Goal: Information Seeking & Learning: Learn about a topic

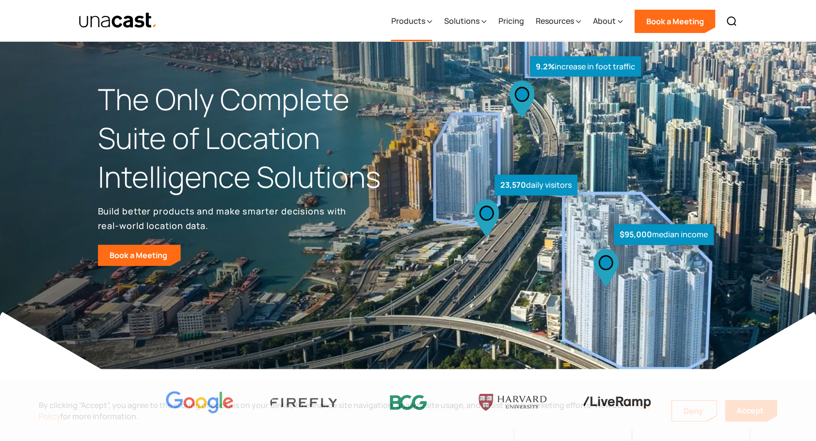
click at [425, 21] on div "Products" at bounding box center [408, 21] width 34 height 12
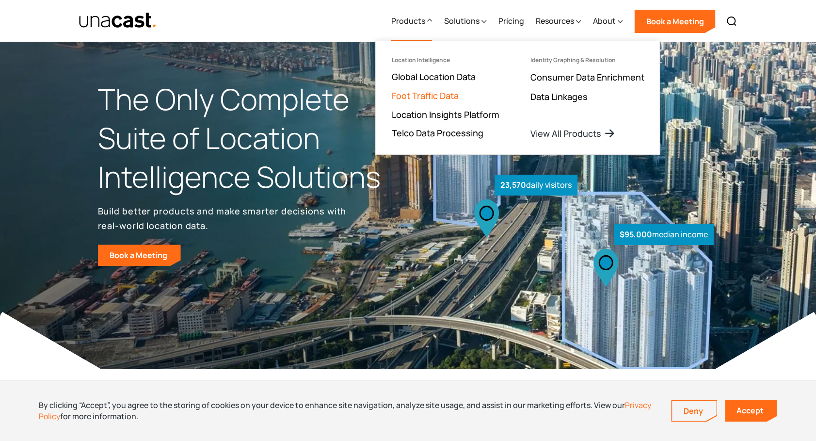
click at [424, 96] on link "Foot Traffic Data" at bounding box center [424, 96] width 67 height 12
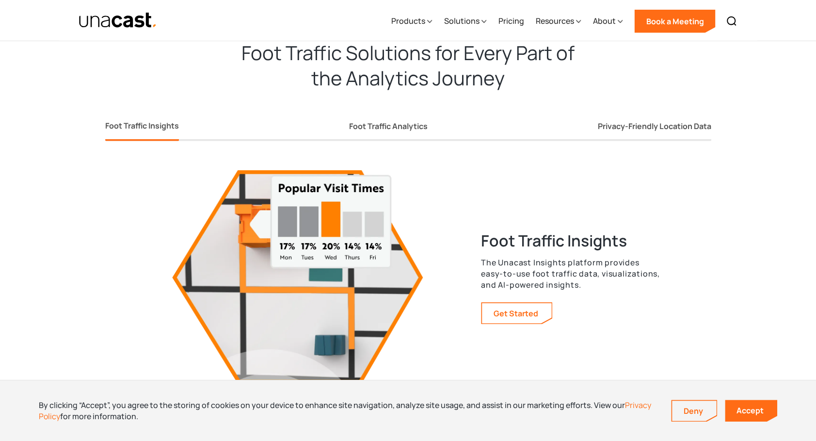
scroll to position [1696, 0]
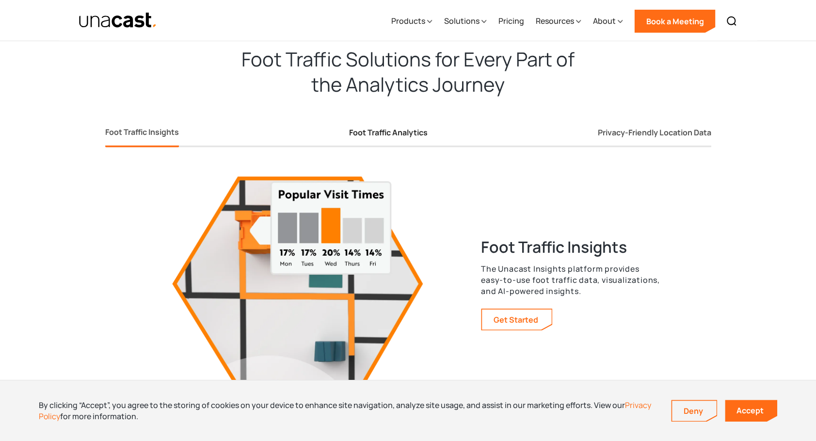
click at [400, 124] on link "Foot Traffic Analytics" at bounding box center [388, 135] width 79 height 26
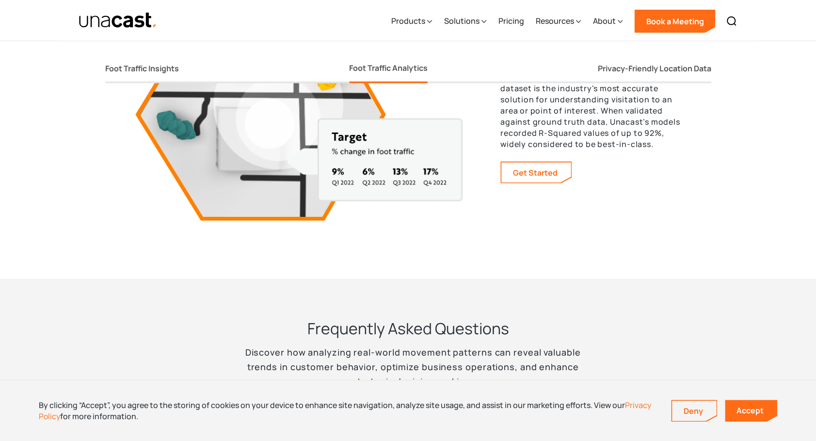
scroll to position [1874, 0]
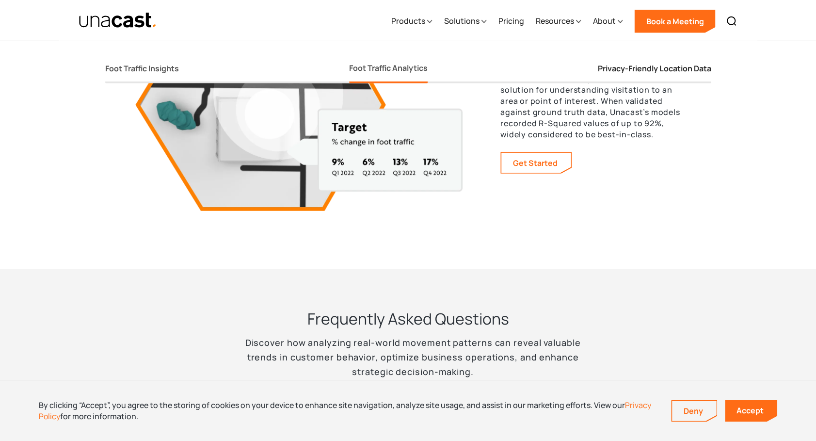
click at [672, 73] on div "Privacy-Friendly Location Data" at bounding box center [654, 69] width 113 height 10
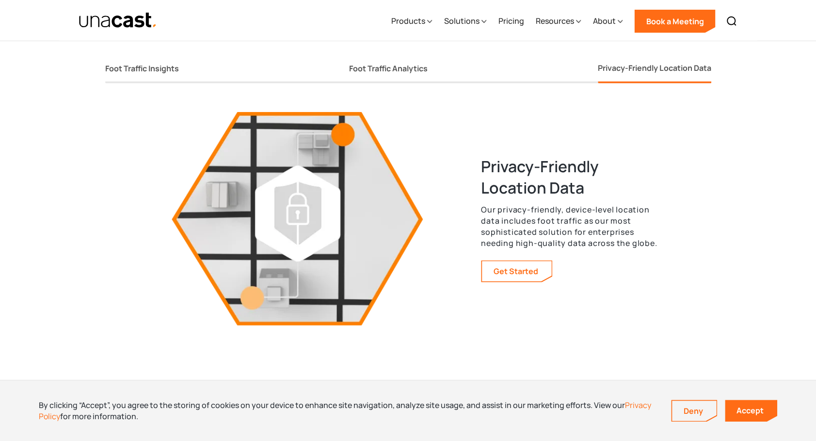
scroll to position [1745, 0]
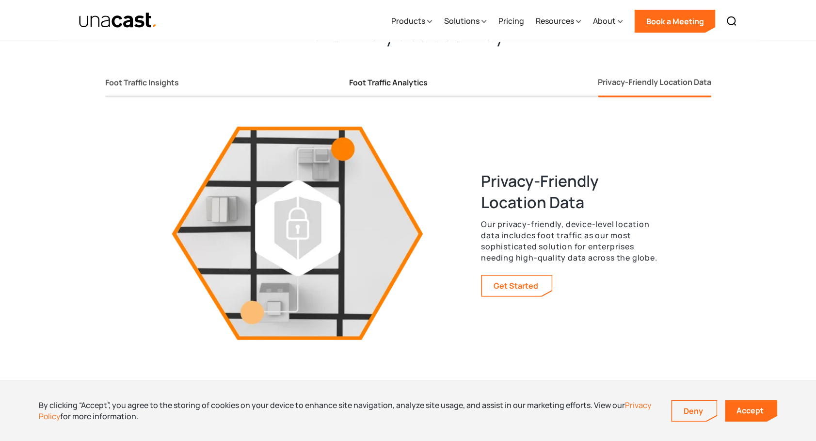
click at [398, 82] on div "Foot Traffic Analytics" at bounding box center [388, 83] width 79 height 10
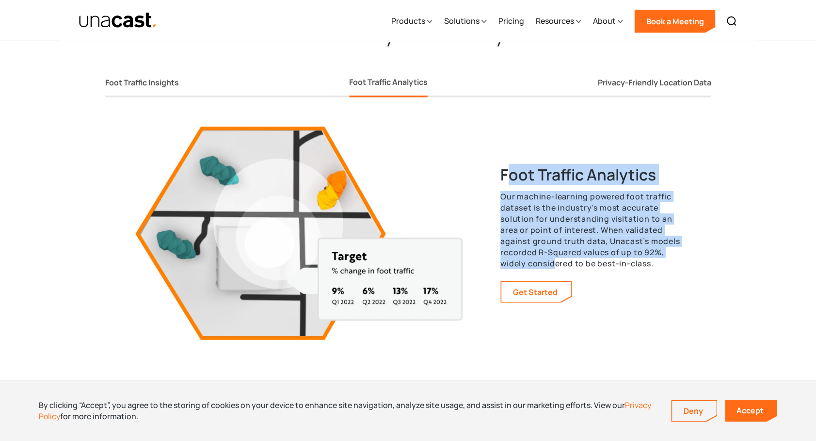
drag, startPoint x: 507, startPoint y: 177, endPoint x: 549, endPoint y: 257, distance: 90.7
click at [550, 259] on div "Foot Traffic Analytics Our machine-learning powered foot traffic dataset is the…" at bounding box center [590, 233] width 180 height 139
click at [536, 293] on link "Get Started" at bounding box center [536, 292] width 70 height 20
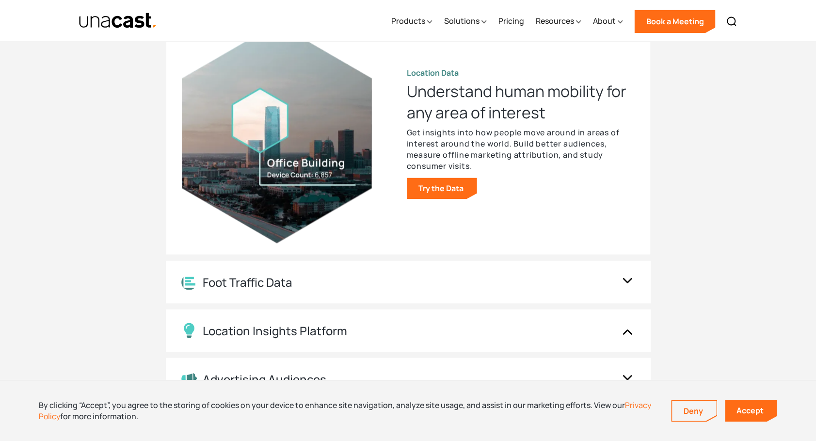
scroll to position [1061, 0]
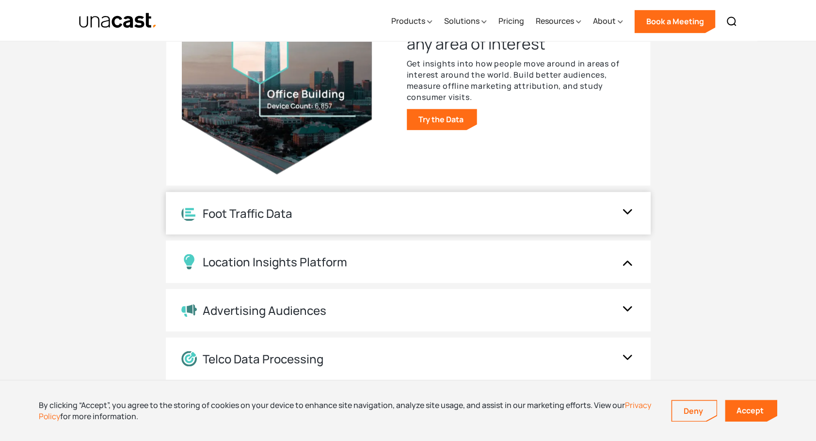
click at [327, 215] on div "Foot Traffic Data" at bounding box center [398, 213] width 434 height 15
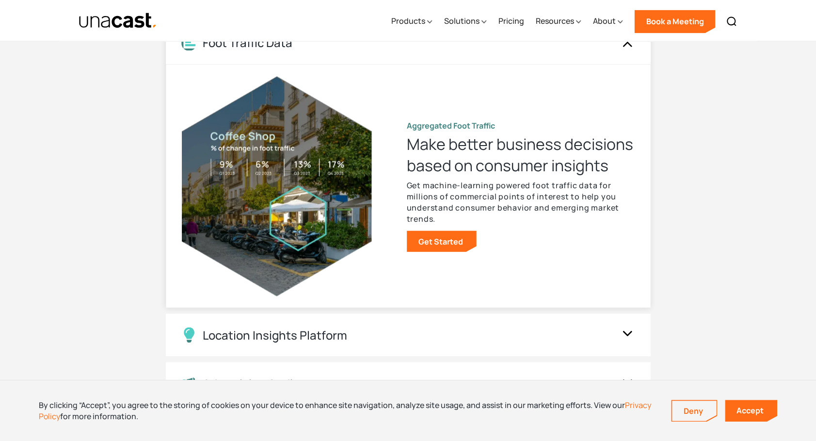
scroll to position [966, 0]
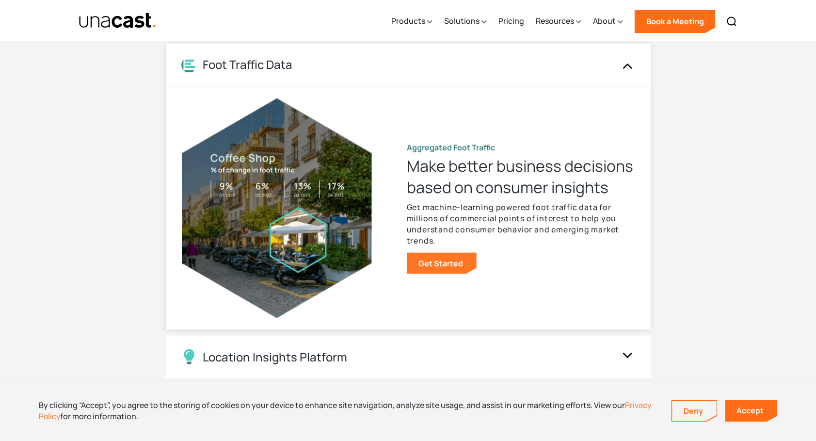
click at [439, 259] on link "Get Started" at bounding box center [442, 262] width 70 height 21
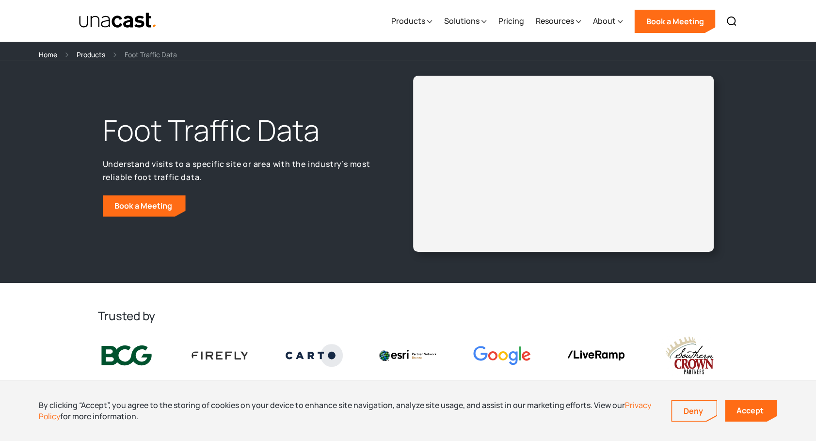
click at [112, 21] on img "home" at bounding box center [118, 20] width 79 height 17
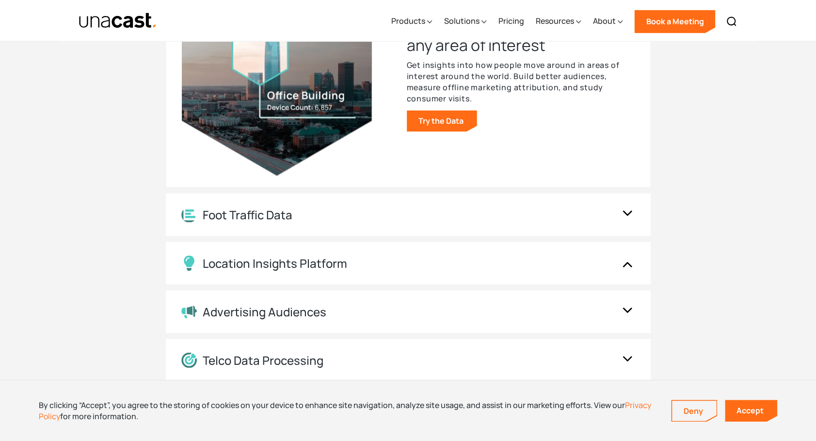
scroll to position [1072, 0]
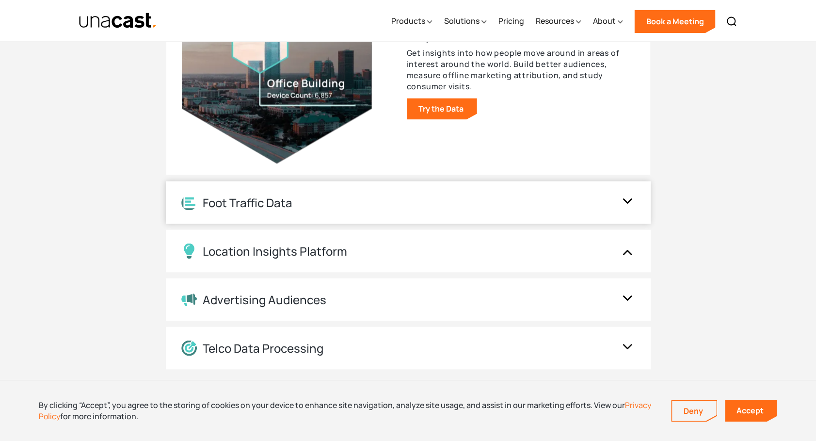
click at [330, 208] on div "Foot Traffic Data" at bounding box center [398, 202] width 434 height 15
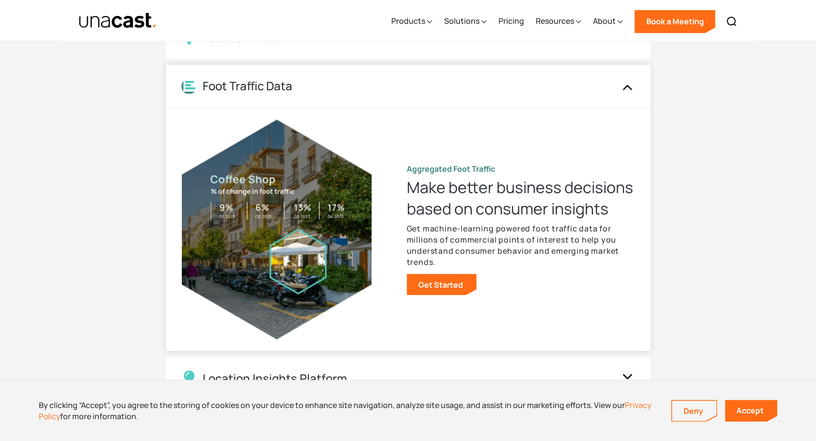
scroll to position [908, 0]
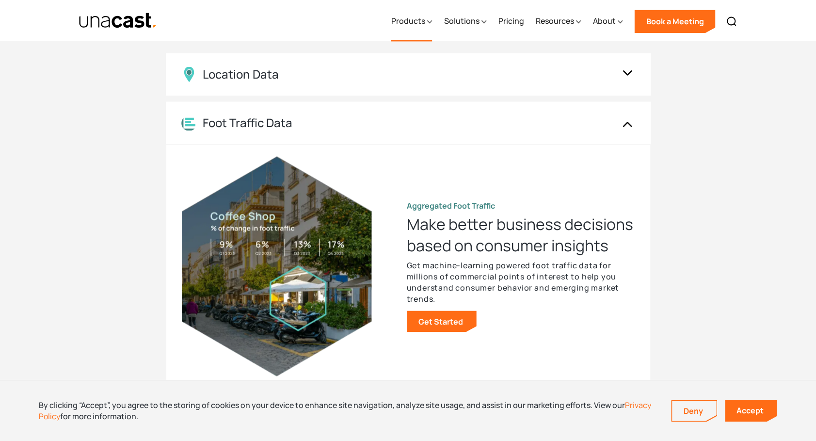
click at [415, 33] on div "Products" at bounding box center [411, 21] width 41 height 40
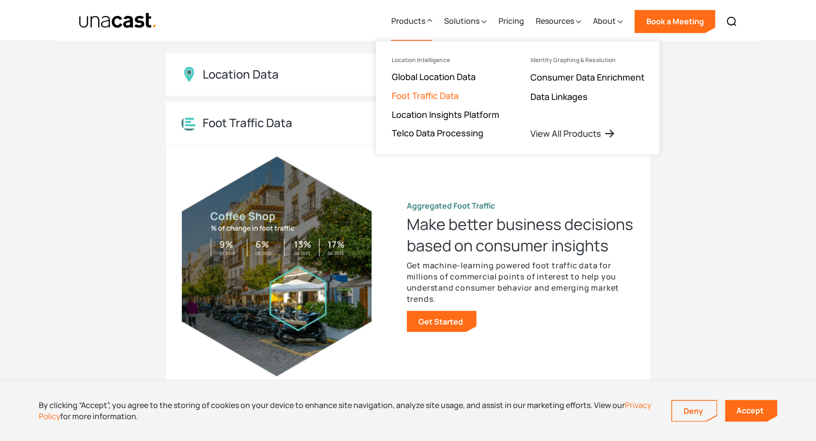
click at [401, 95] on link "Foot Traffic Data" at bounding box center [424, 96] width 67 height 12
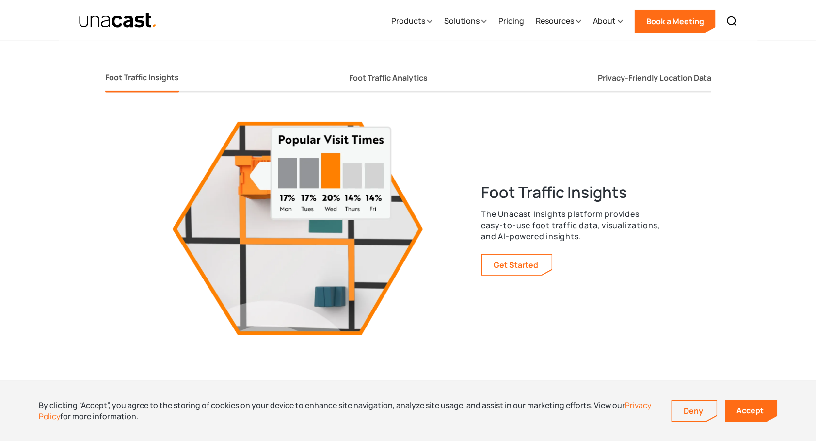
scroll to position [1757, 0]
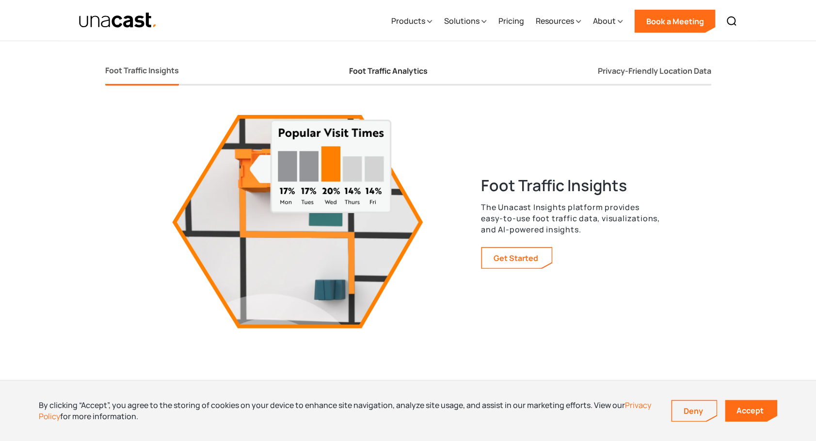
click at [375, 76] on div "Foot Traffic Analytics" at bounding box center [388, 71] width 79 height 10
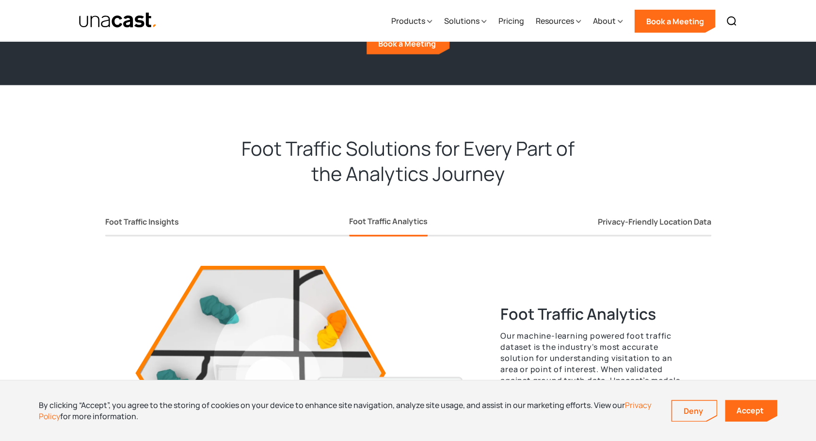
scroll to position [1608, 0]
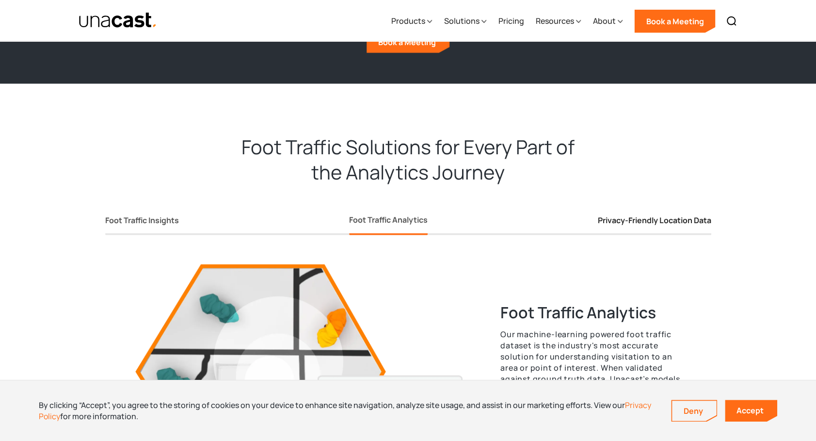
click at [628, 223] on div "Privacy-Friendly Location Data" at bounding box center [654, 220] width 113 height 10
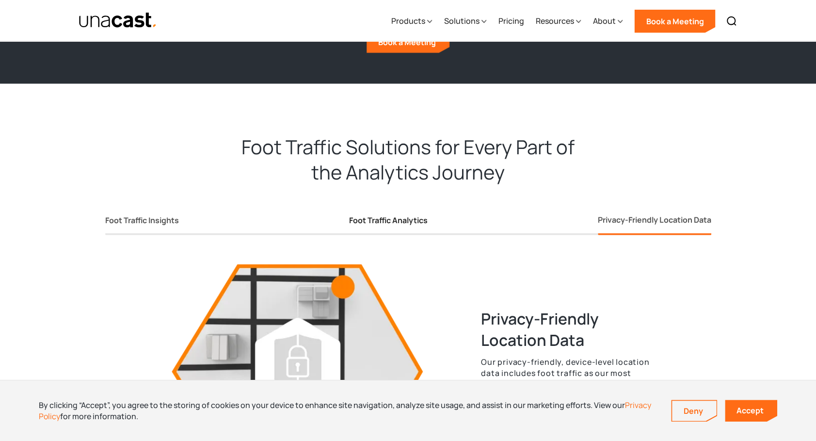
click at [373, 223] on div "Foot Traffic Analytics" at bounding box center [388, 220] width 79 height 10
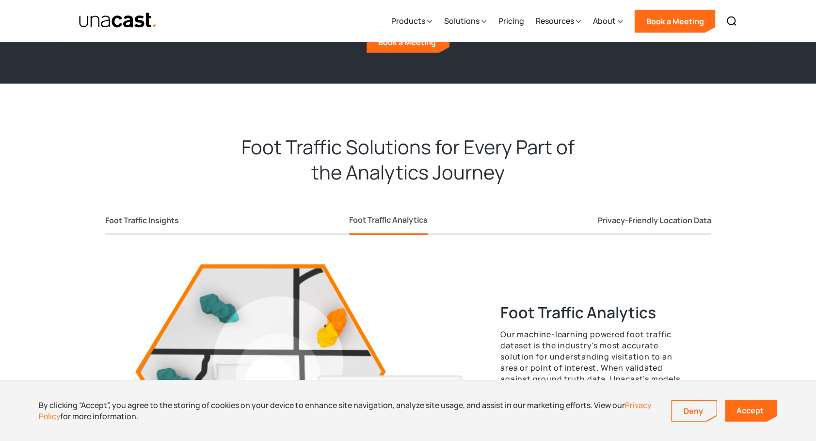
click at [189, 218] on div "Foot Traffic Insights Foot Traffic Analytics Privacy-Friendly Location Data" at bounding box center [408, 213] width 606 height 43
click at [160, 221] on div "Foot Traffic Insights" at bounding box center [142, 220] width 74 height 10
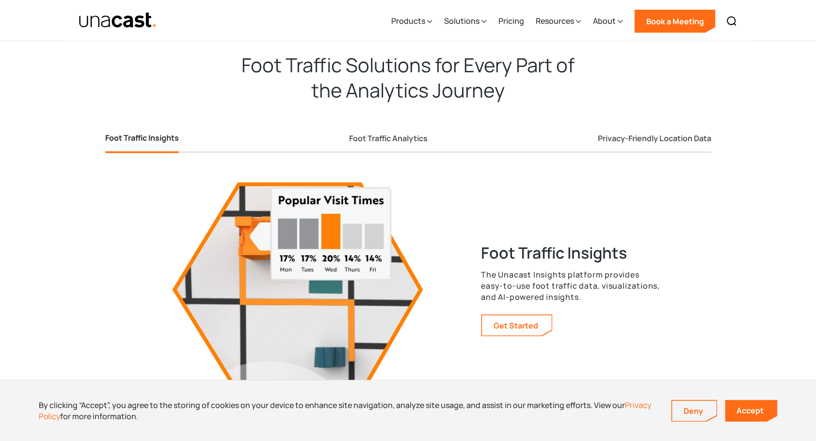
scroll to position [1712, 0]
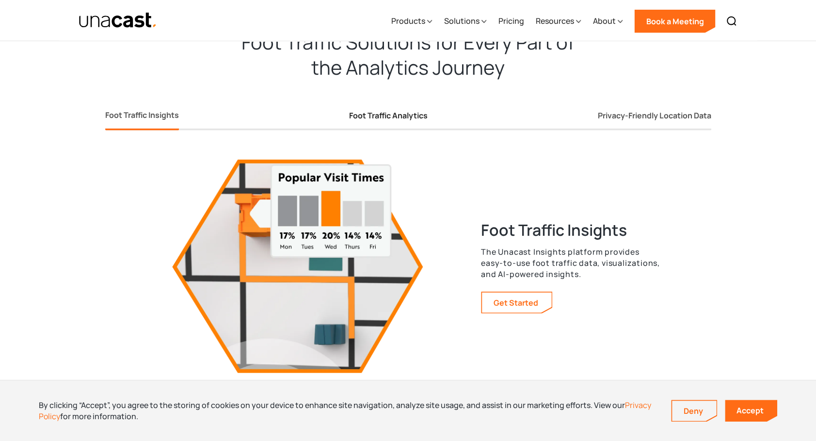
click at [380, 115] on div "Foot Traffic Analytics" at bounding box center [388, 116] width 79 height 10
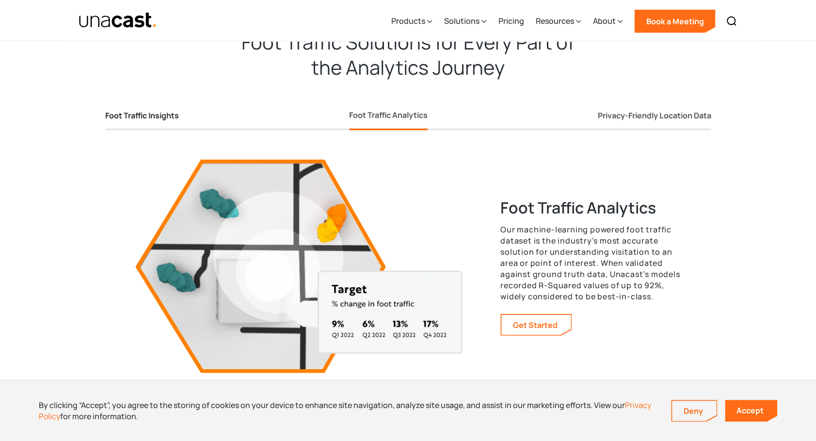
click at [148, 115] on div "Foot Traffic Insights" at bounding box center [142, 116] width 74 height 10
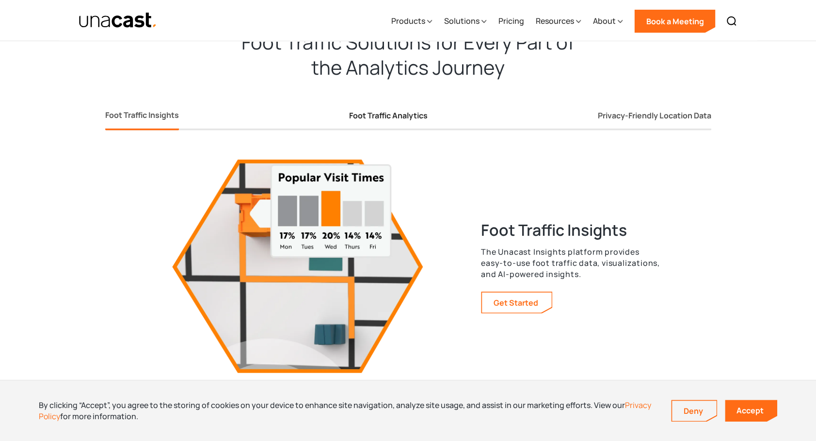
click at [373, 114] on div "Foot Traffic Analytics" at bounding box center [388, 116] width 79 height 10
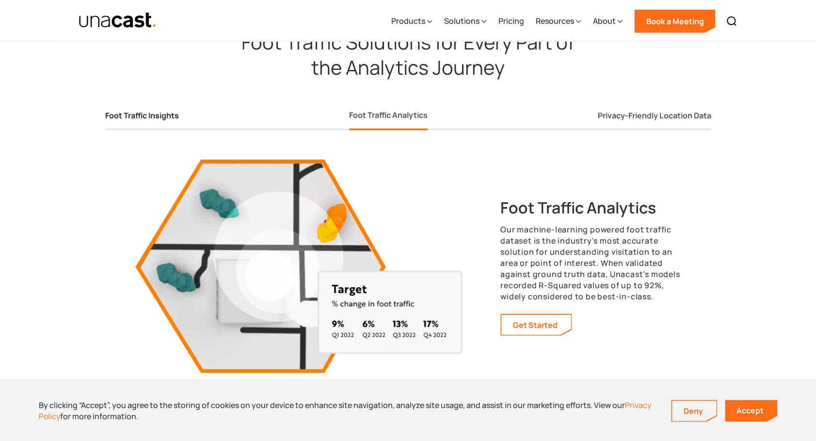
click at [153, 111] on div "Foot Traffic Insights" at bounding box center [142, 116] width 74 height 10
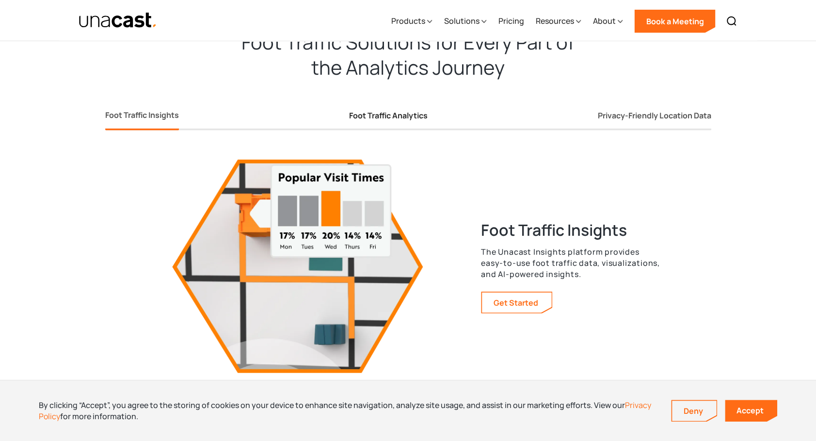
click at [380, 115] on div "Foot Traffic Analytics" at bounding box center [388, 116] width 79 height 10
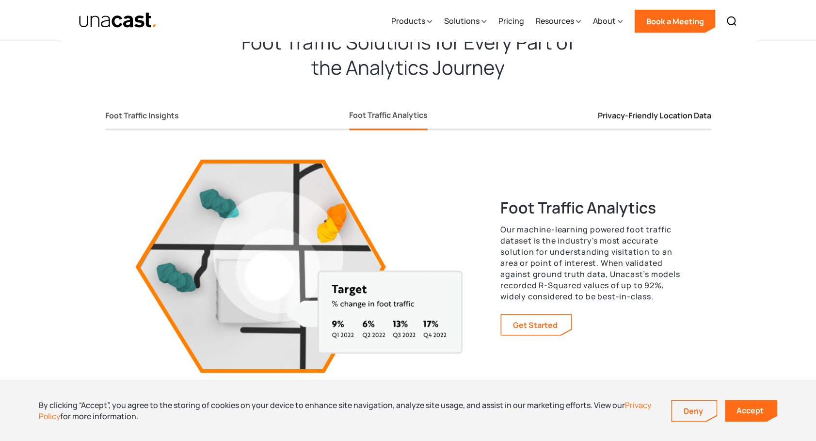
click at [642, 119] on div "Privacy-Friendly Location Data" at bounding box center [654, 116] width 113 height 10
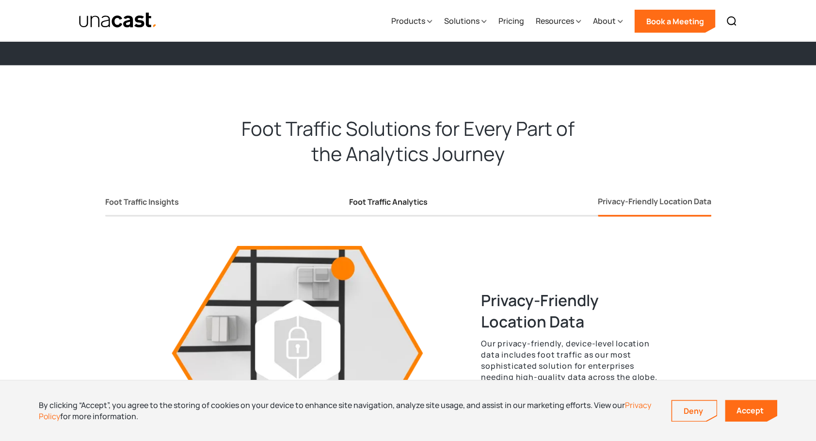
click at [403, 203] on div "Foot Traffic Analytics" at bounding box center [388, 202] width 79 height 10
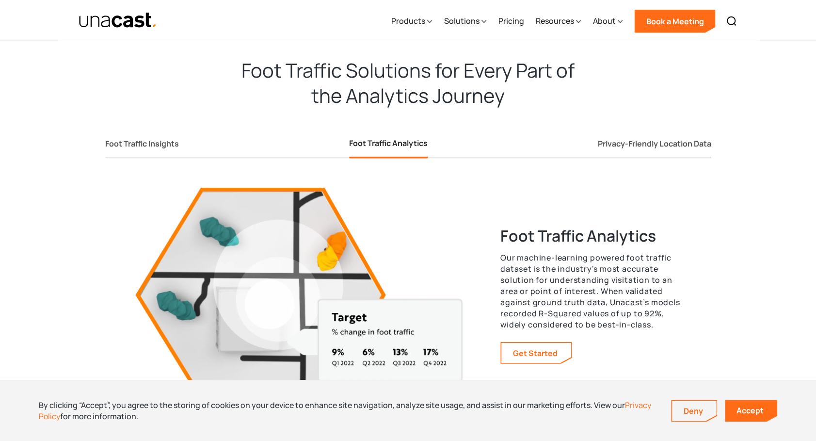
scroll to position [1812, 0]
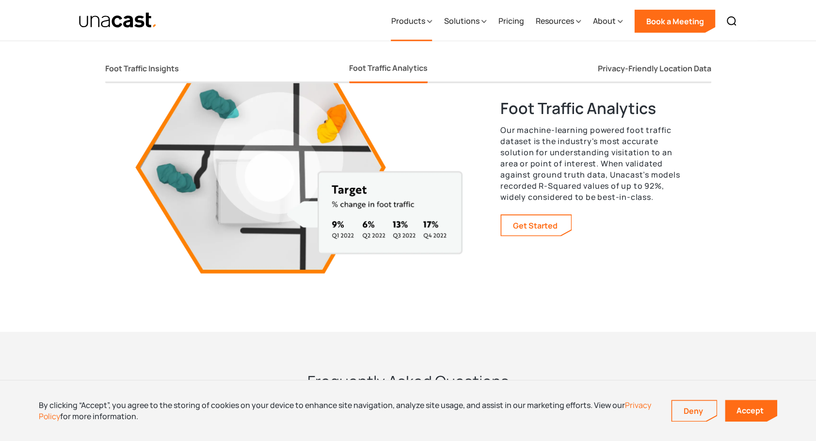
click at [429, 23] on div "Products" at bounding box center [411, 21] width 41 height 40
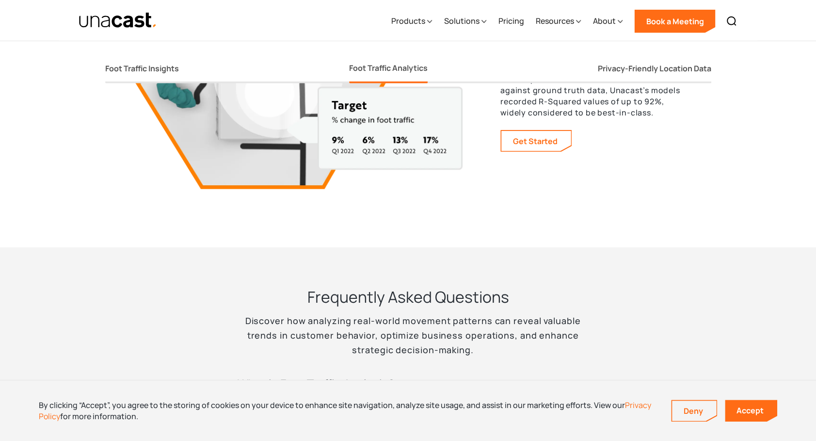
scroll to position [1897, 0]
click at [424, 20] on div "Products" at bounding box center [408, 21] width 34 height 12
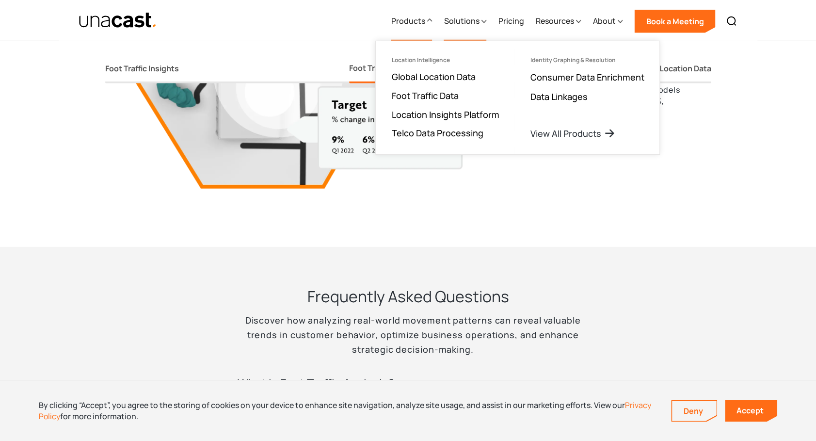
click at [467, 24] on div "Solutions" at bounding box center [461, 21] width 35 height 12
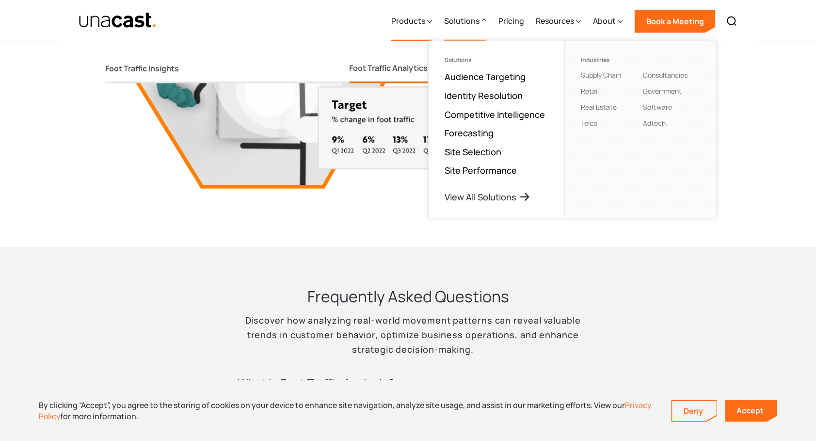
click at [414, 18] on div "Products" at bounding box center [408, 21] width 34 height 12
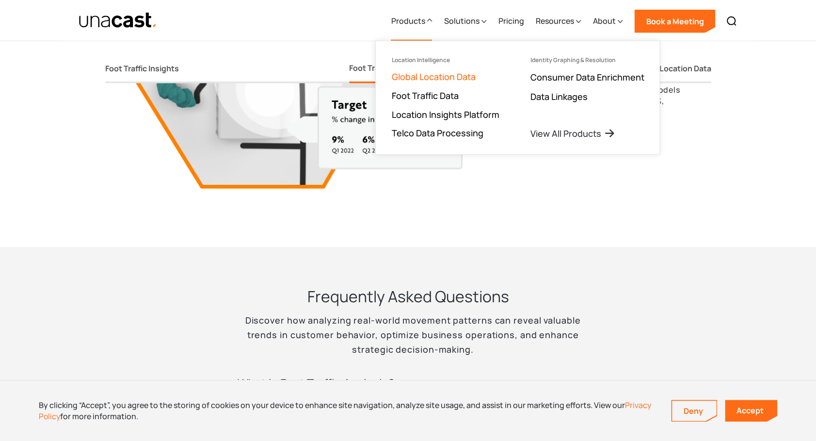
click at [439, 76] on link "Global Location Data" at bounding box center [433, 77] width 84 height 12
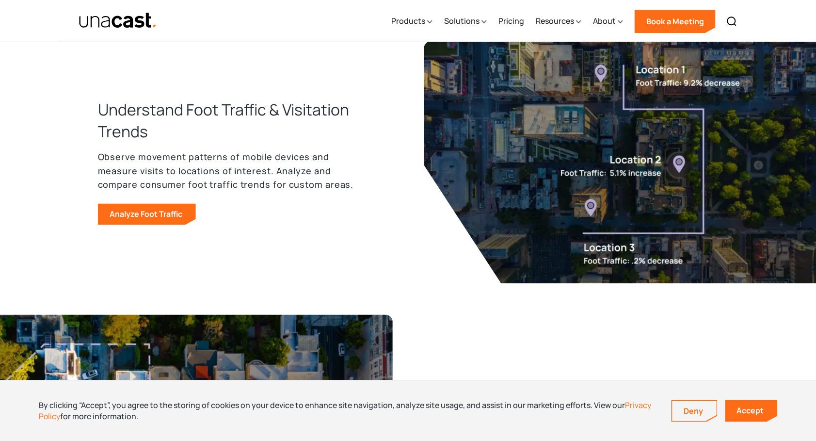
scroll to position [677, 0]
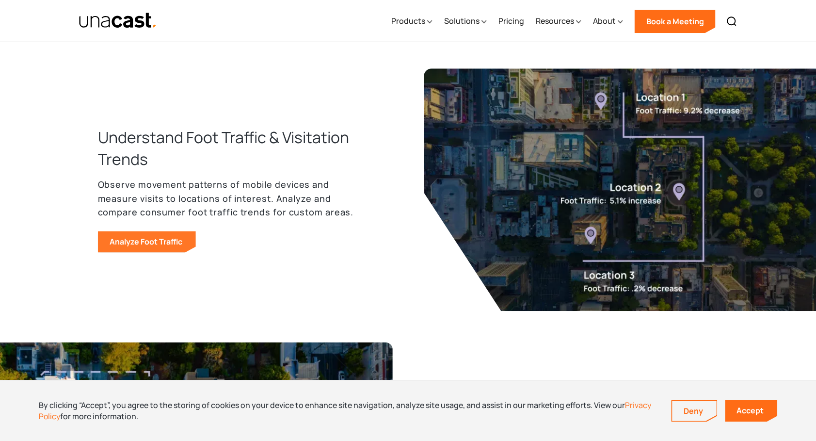
click at [162, 241] on link "Analyze Foot Traffic" at bounding box center [147, 241] width 98 height 21
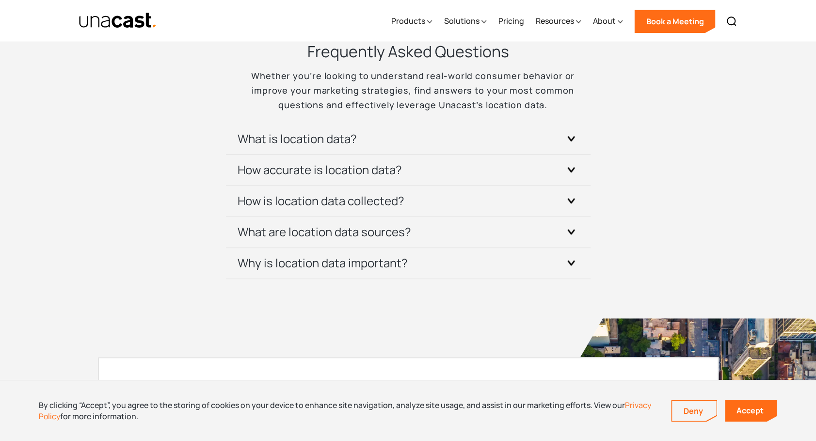
scroll to position [2899, 0]
click at [431, 19] on icon at bounding box center [429, 21] width 5 height 10
